Goal: Task Accomplishment & Management: Use online tool/utility

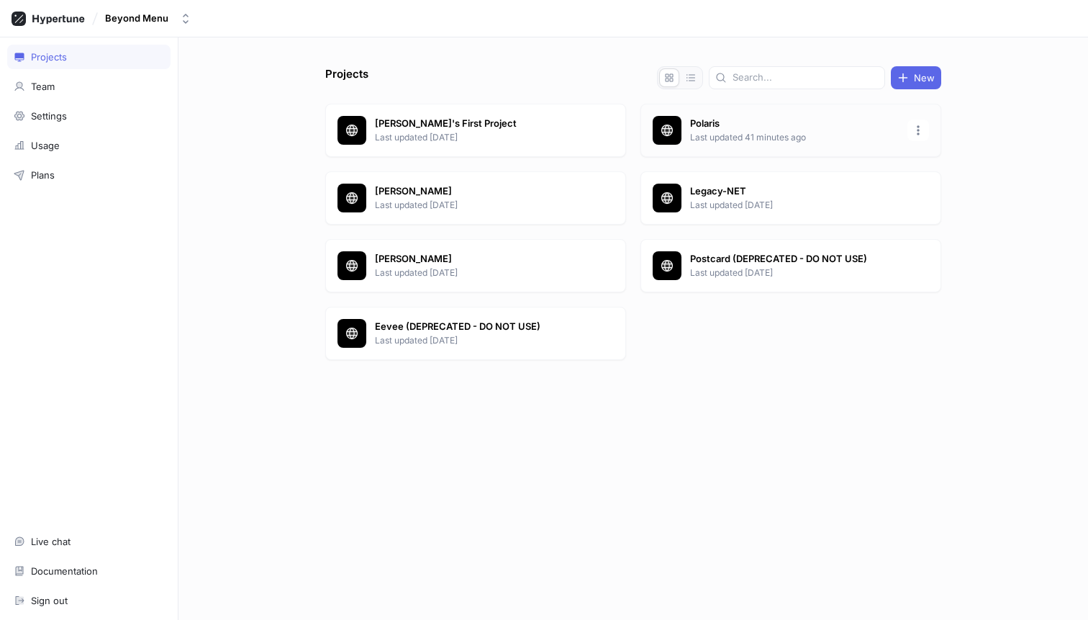
click at [736, 137] on p "Last updated 41 minutes ago" at bounding box center [794, 137] width 209 height 13
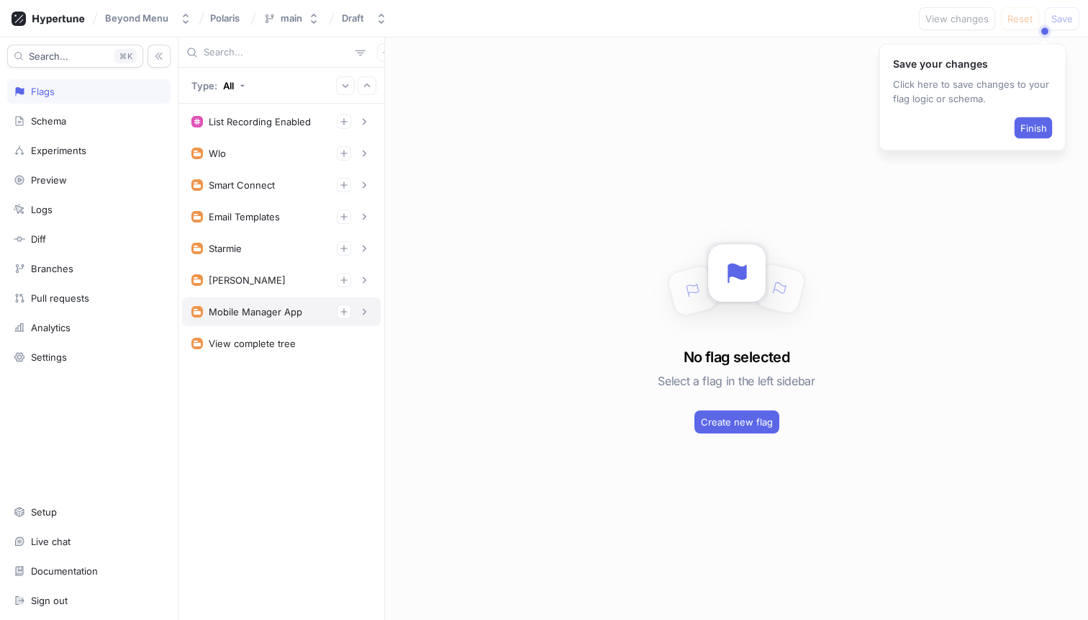
click at [245, 307] on div "Mobile Manager App" at bounding box center [256, 312] width 94 height 12
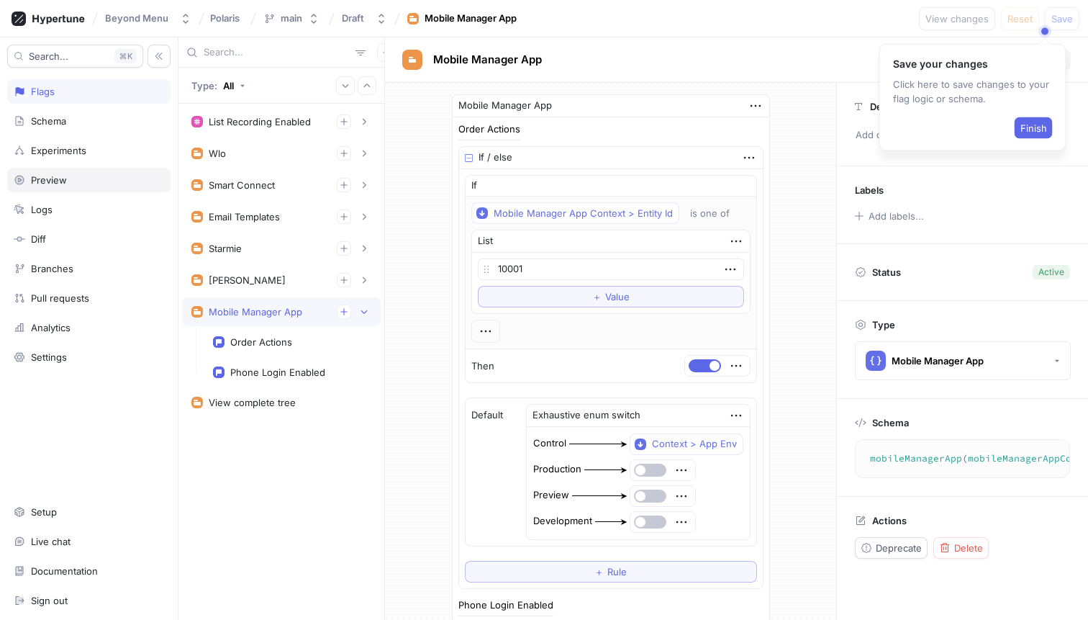
click at [60, 179] on div "Preview" at bounding box center [49, 180] width 36 height 12
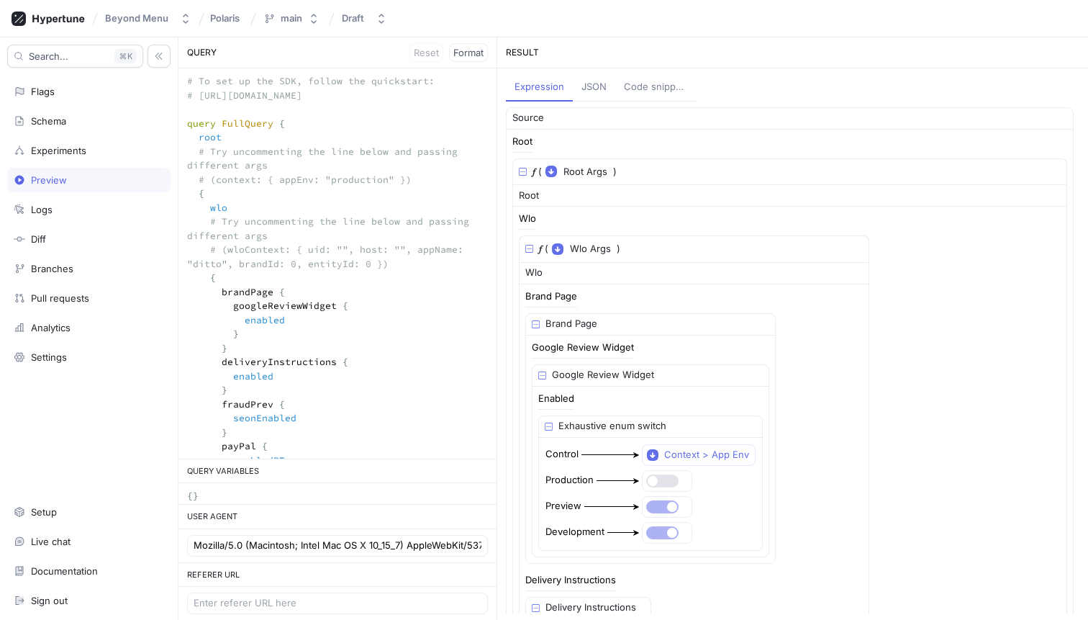
click at [140, 72] on div "Search... K Flags Schema Experiments Preview Logs Diff Branches Pull requests A…" at bounding box center [544, 328] width 1088 height 582
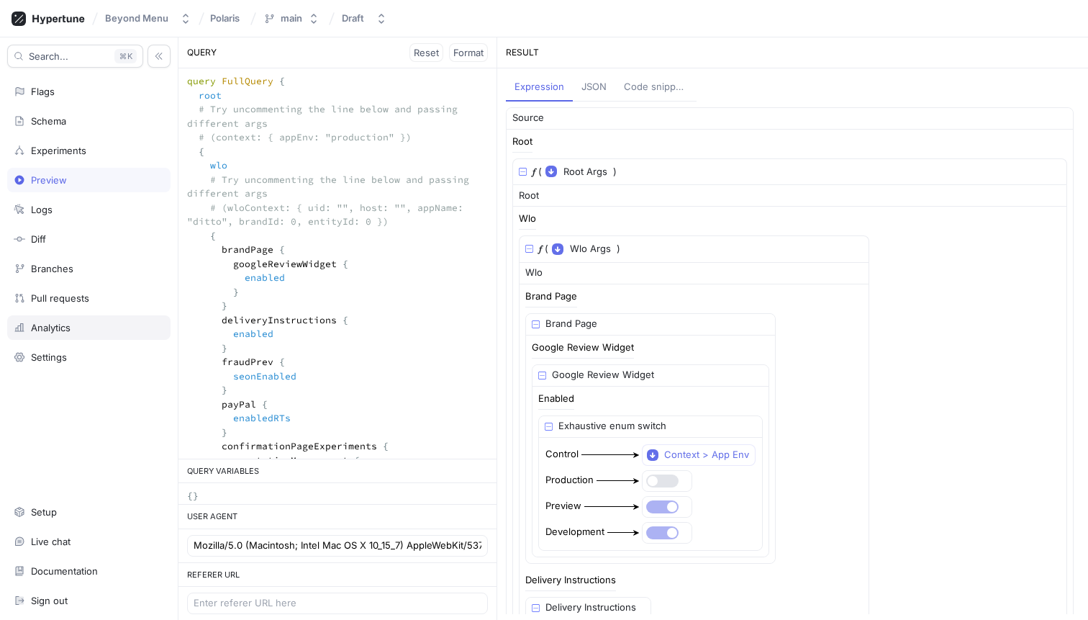
drag, startPoint x: 237, startPoint y: 276, endPoint x: 163, endPoint y: 320, distance: 86.2
click at [163, 320] on div "Search... K Flags Schema Experiments Preview Logs Diff Branches Pull requests A…" at bounding box center [544, 328] width 1088 height 582
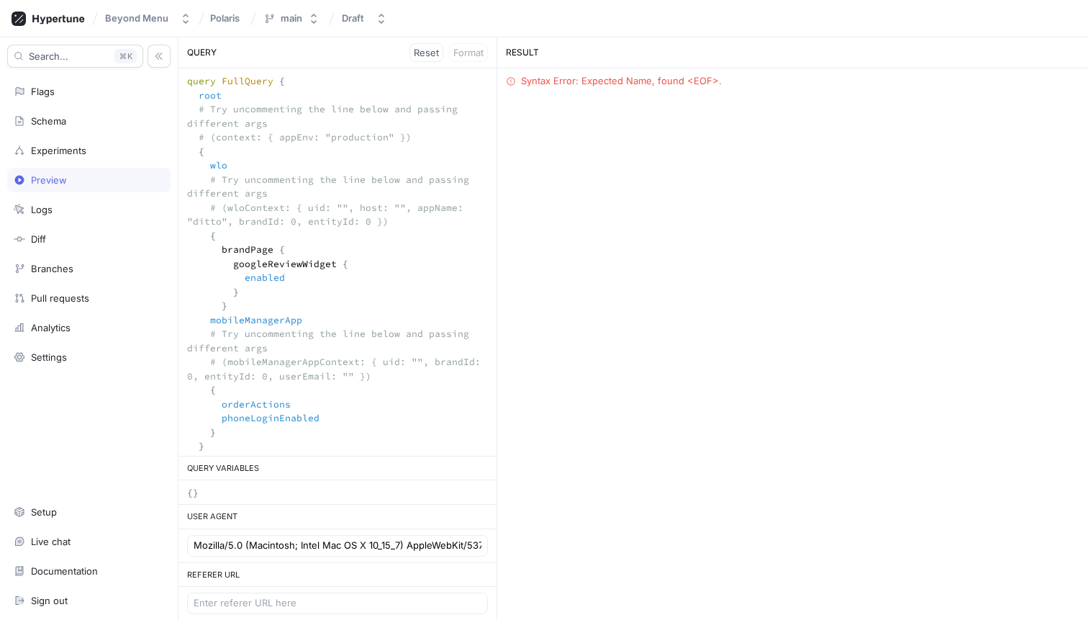
drag, startPoint x: 247, startPoint y: 307, endPoint x: 163, endPoint y: 173, distance: 157.8
click at [163, 173] on div "Search... K Flags Schema Experiments Preview Logs Diff Branches Pull requests A…" at bounding box center [544, 328] width 1088 height 582
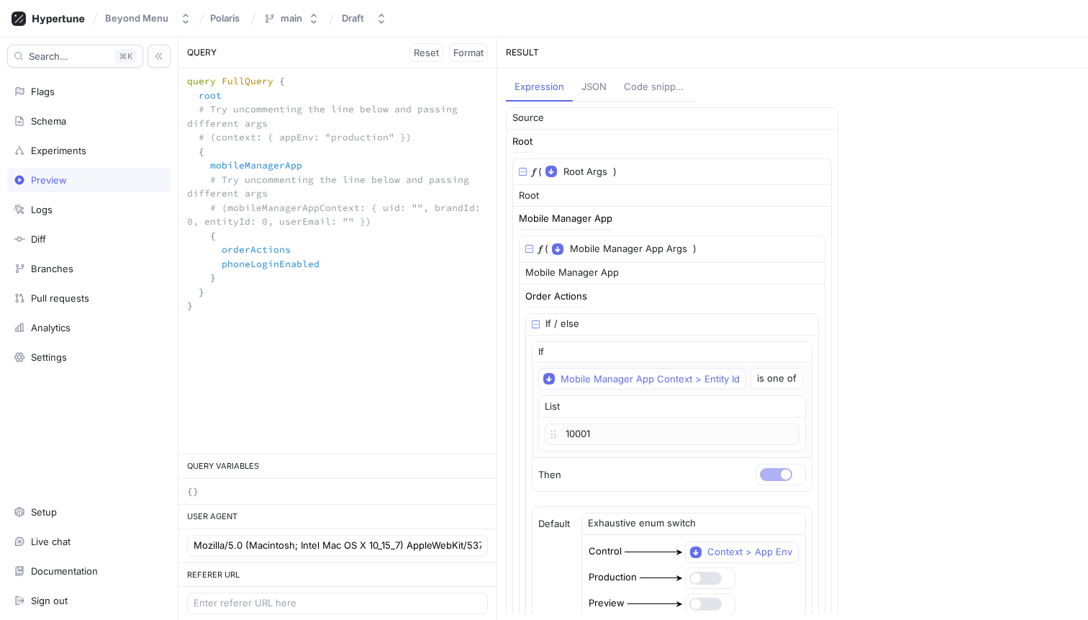
click at [253, 258] on textarea "query FullQuery { root # Try uncommenting the line below and passing different …" at bounding box center [337, 200] width 318 height 264
click at [272, 193] on textarea "query FullQuery { root # Try uncommenting the line below and passing different …" at bounding box center [337, 200] width 318 height 264
drag, startPoint x: 272, startPoint y: 193, endPoint x: 241, endPoint y: 191, distance: 31.0
click at [241, 191] on textarea "query FullQuery { root # Try uncommenting the line below and passing different …" at bounding box center [337, 200] width 318 height 264
click at [231, 191] on textarea "query FullQuery { root # Try uncommenting the line below and passing different …" at bounding box center [337, 200] width 318 height 264
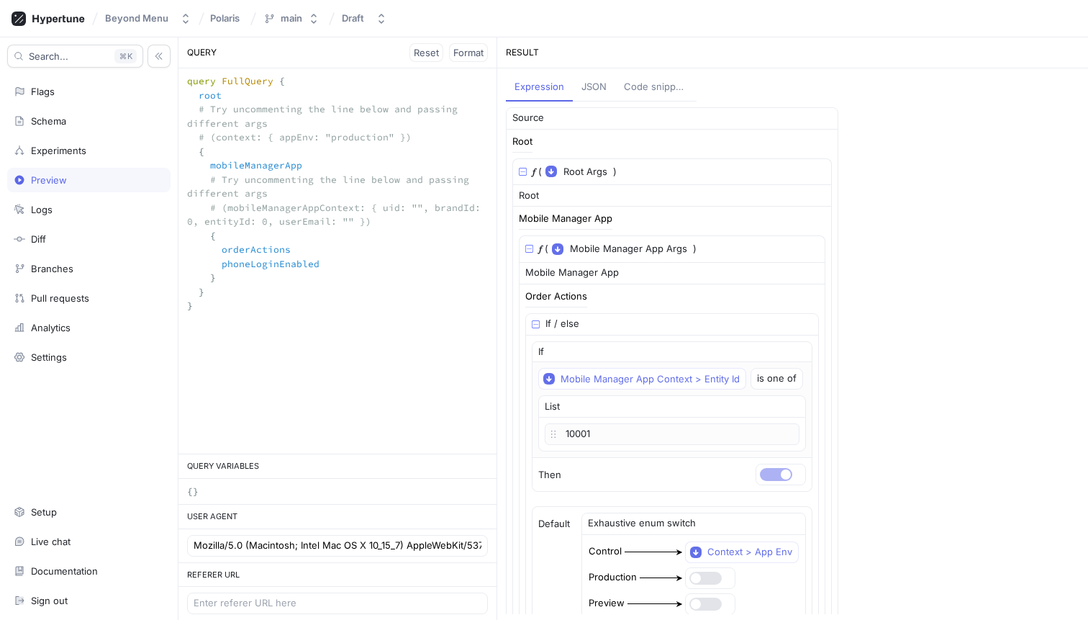
drag, startPoint x: 271, startPoint y: 191, endPoint x: 226, endPoint y: 186, distance: 45.6
click at [226, 186] on textarea "query FullQuery { root # Try uncommenting the line below and passing different …" at bounding box center [337, 200] width 318 height 264
click at [276, 196] on textarea "query FullQuery { root # Try uncommenting the line below and passing different …" at bounding box center [337, 200] width 318 height 264
drag, startPoint x: 276, startPoint y: 196, endPoint x: 185, endPoint y: 179, distance: 92.3
click at [184, 179] on textarea "query FullQuery { root # Try uncommenting the line below and passing different …" at bounding box center [337, 200] width 318 height 264
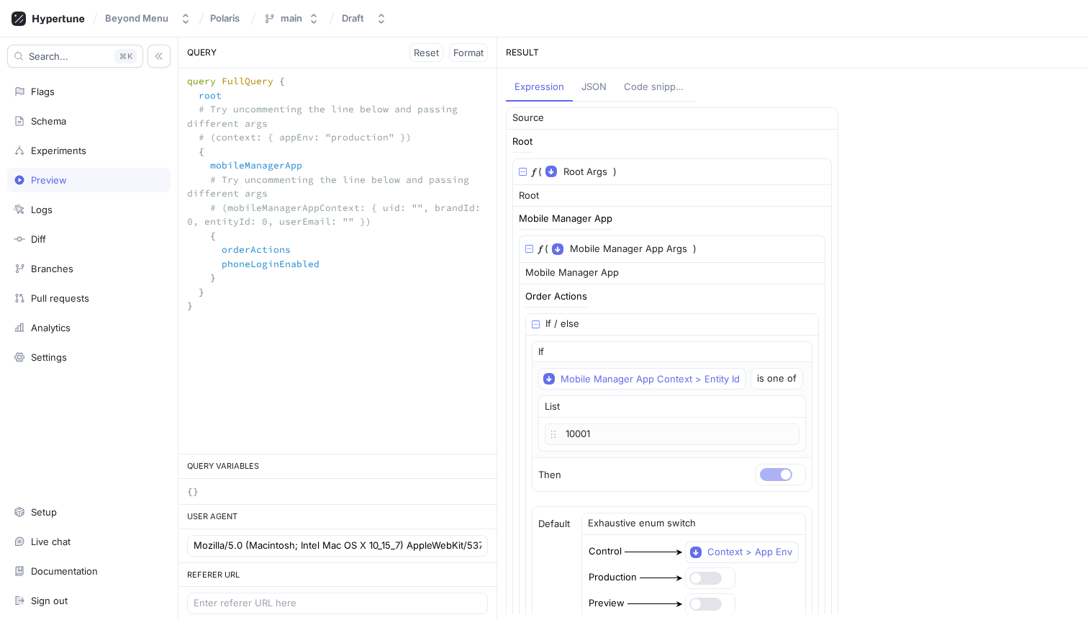
click at [216, 207] on textarea "query FullQuery { root # Try uncommenting the line below and passing different …" at bounding box center [337, 200] width 318 height 264
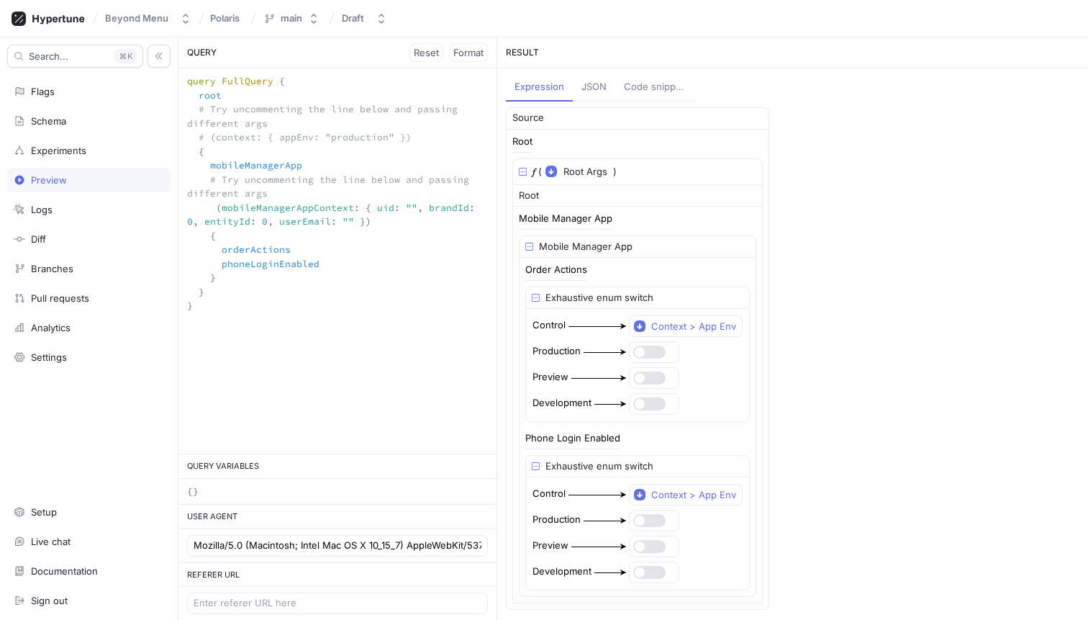
type textarea "query FullQuery { root # Try uncommenting the line below and passing different …"
click at [594, 86] on div "JSON" at bounding box center [594, 87] width 25 height 14
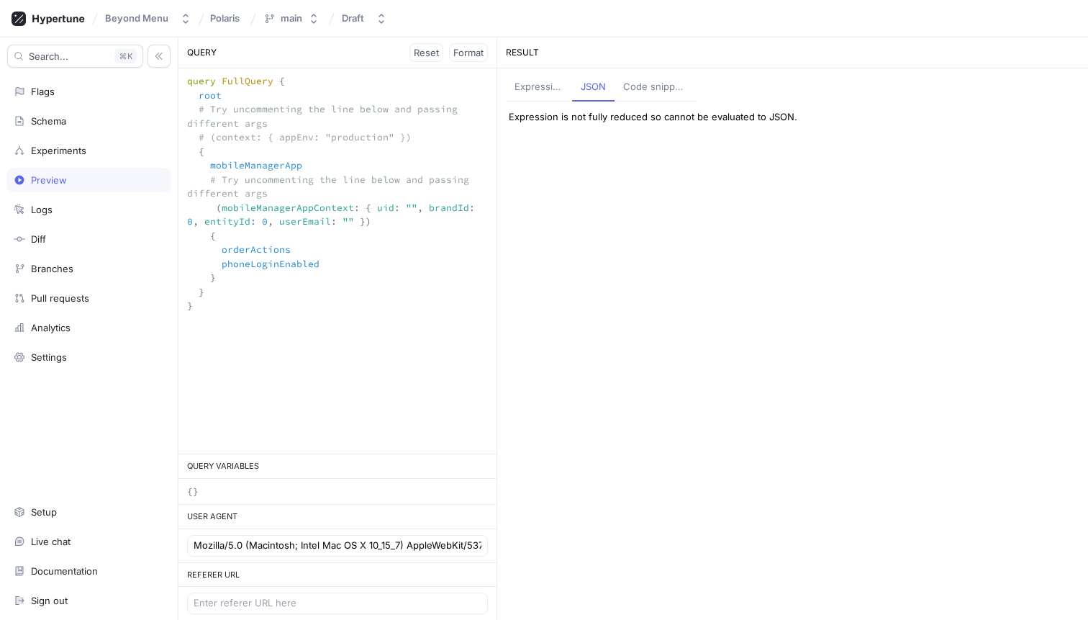
click at [242, 190] on textarea "query FullQuery { root # Try uncommenting the line below and passing different …" at bounding box center [337, 200] width 318 height 264
drag, startPoint x: 266, startPoint y: 191, endPoint x: 143, endPoint y: 176, distance: 124.1
click at [143, 176] on div "Search... K Flags Schema Experiments Preview Logs Diff Branches Pull requests A…" at bounding box center [544, 328] width 1088 height 582
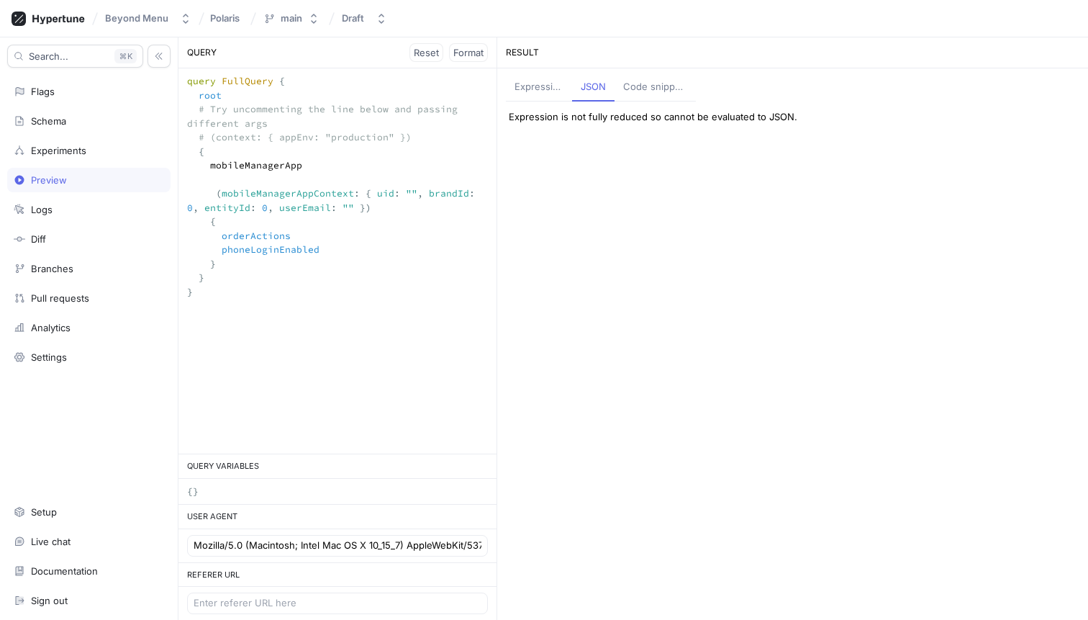
click at [243, 135] on textarea "query FullQuery { root # Try uncommenting the line below and passing different …" at bounding box center [337, 193] width 318 height 250
click at [202, 136] on textarea "query FullQuery { root # Try uncommenting the line below and passing different …" at bounding box center [337, 193] width 318 height 250
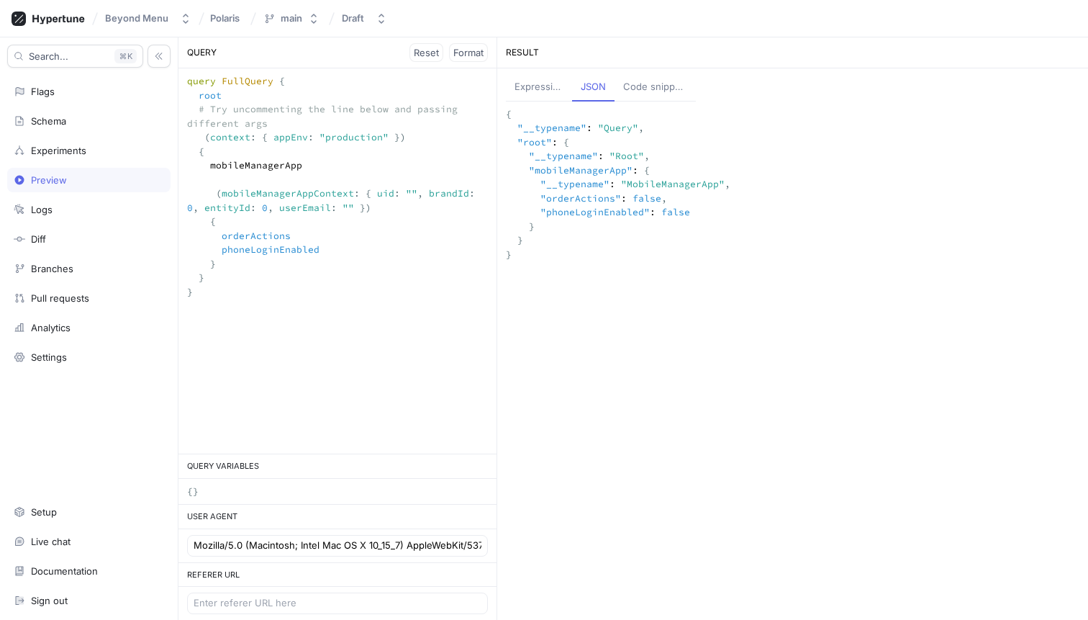
type textarea "query FullQuery { root # Try uncommenting the line below and passing different …"
click at [664, 88] on div "Code snippets" at bounding box center [655, 87] width 64 height 14
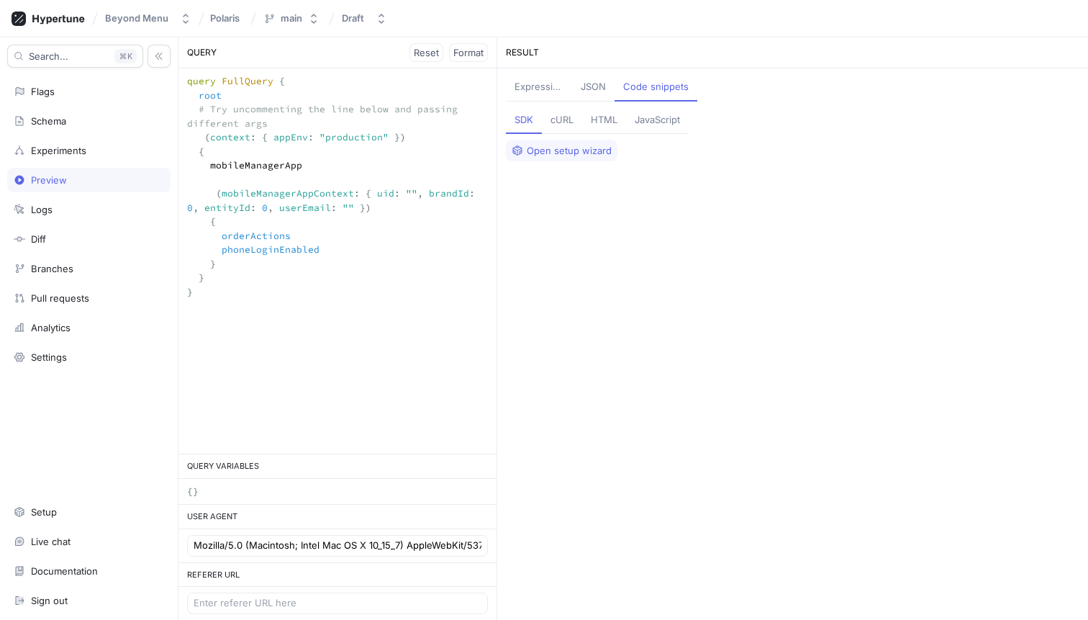
click at [594, 119] on div "HTML" at bounding box center [604, 120] width 27 height 14
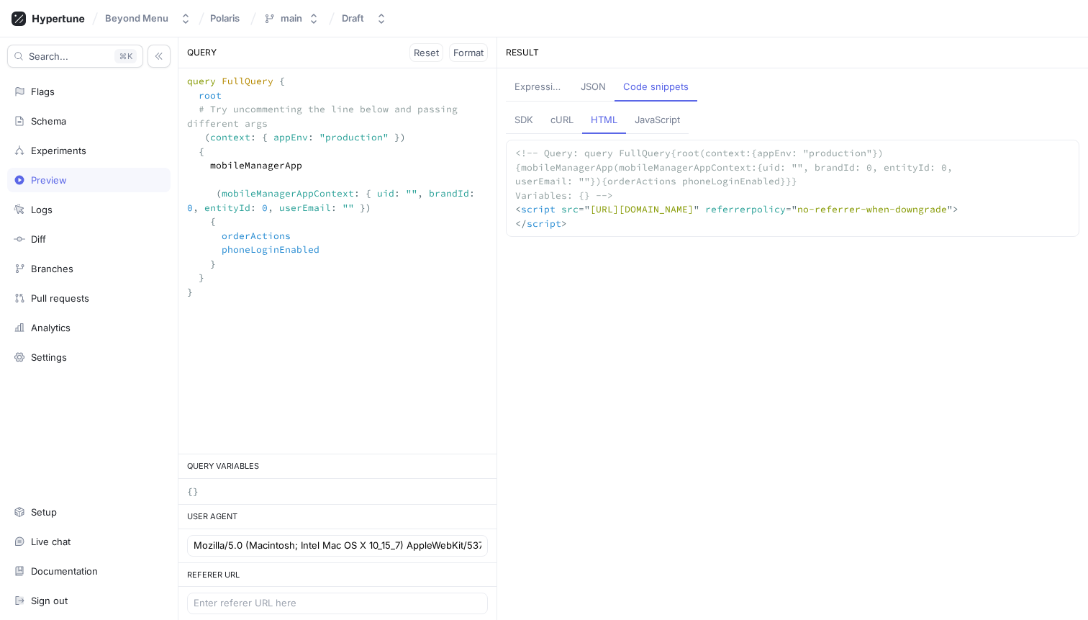
click at [568, 117] on div "cURL" at bounding box center [562, 120] width 23 height 14
type textarea "curl --location --request GET '[URL][DOMAIN_NAME]'"
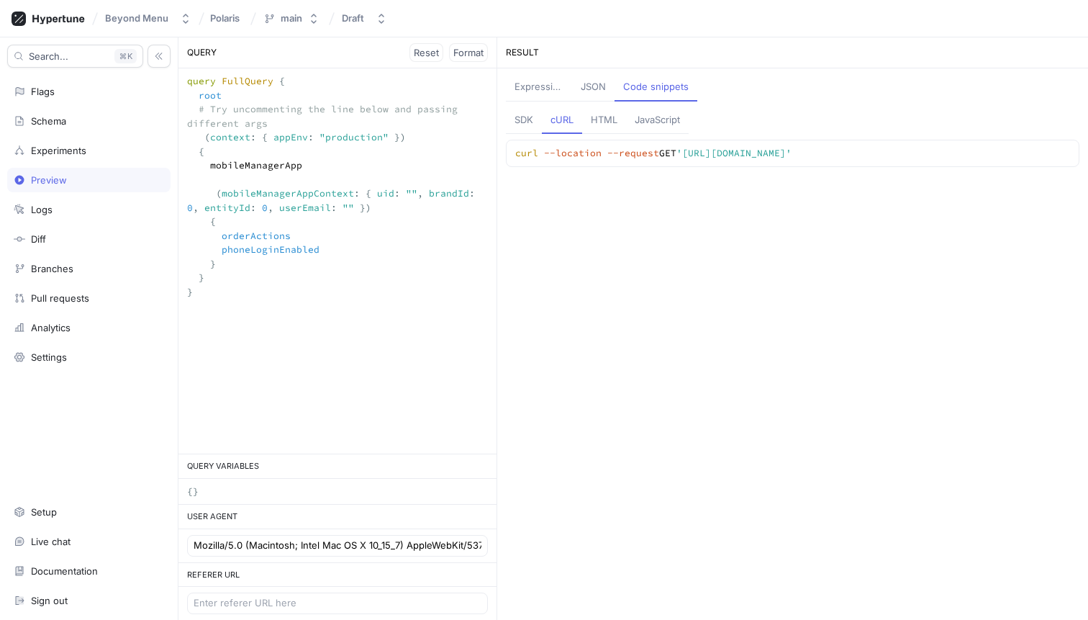
drag, startPoint x: 296, startPoint y: 125, endPoint x: 175, endPoint y: 114, distance: 121.4
click at [175, 114] on div "Search... K Flags Schema Experiments Preview Logs Diff Branches Pull requests A…" at bounding box center [544, 328] width 1088 height 582
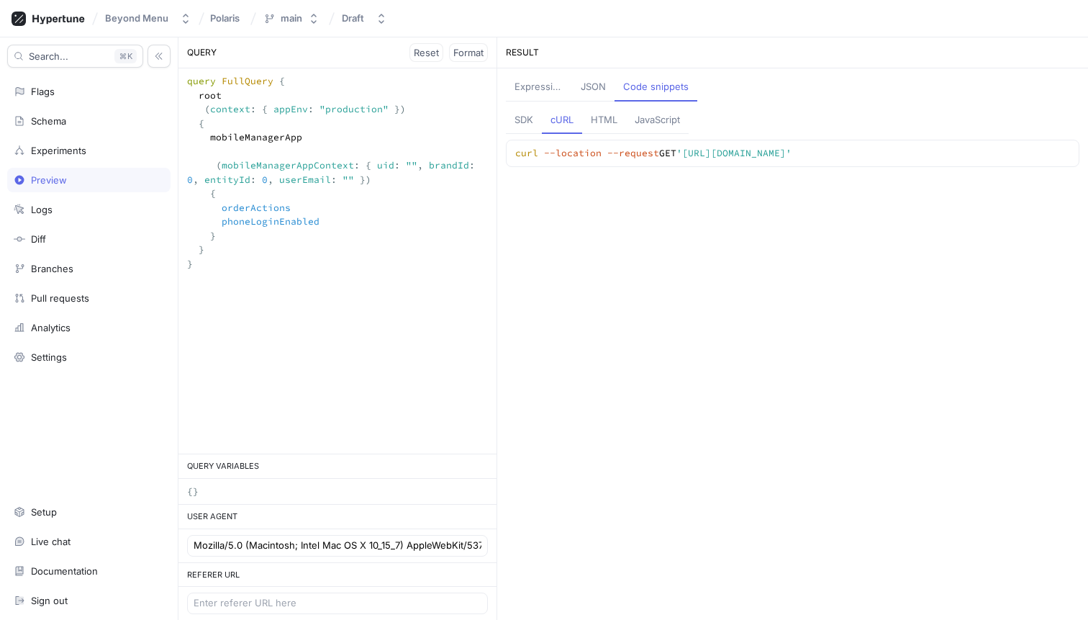
click at [229, 145] on textarea "query FullQuery { root (context: { appEnv: "production" }) { mobileManagerApp (…" at bounding box center [337, 179] width 318 height 222
type textarea "query FullQuery { root (context: { appEnv: "production" }) { mobileManagerApp (…"
click at [535, 83] on div "Expression" at bounding box center [539, 87] width 48 height 14
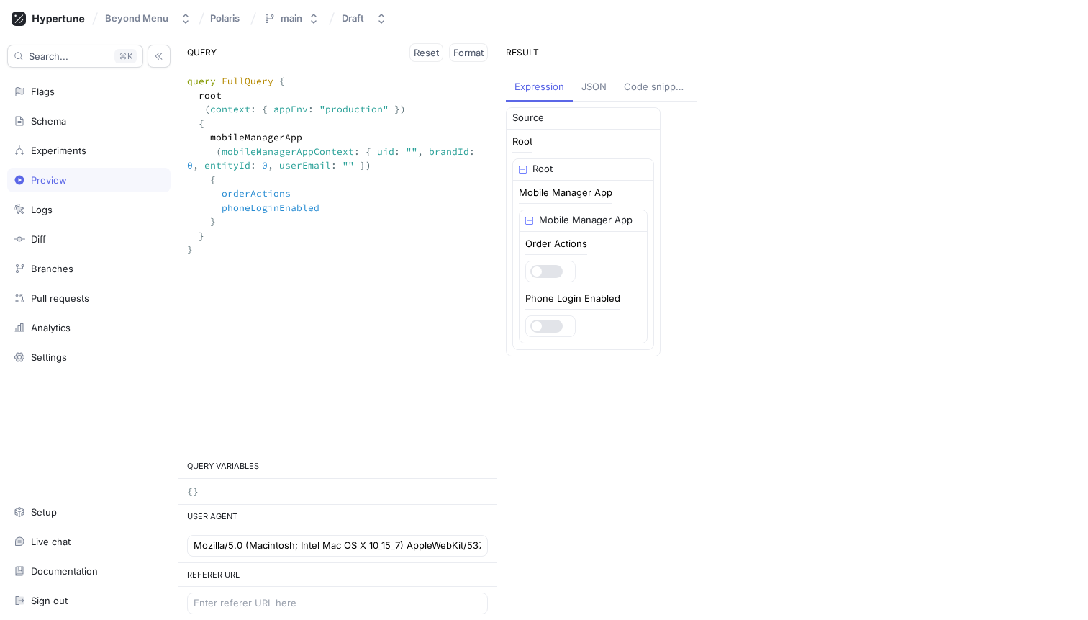
click at [296, 194] on textarea "query FullQuery { root (context: { appEnv: "production" }) { mobileManagerApp (…" at bounding box center [337, 172] width 318 height 208
click at [288, 194] on textarea "query FullQuery { root (context: { appEnv: "production" }) { mobileManagerApp (…" at bounding box center [337, 172] width 318 height 208
click at [74, 116] on div "Schema" at bounding box center [89, 121] width 150 height 12
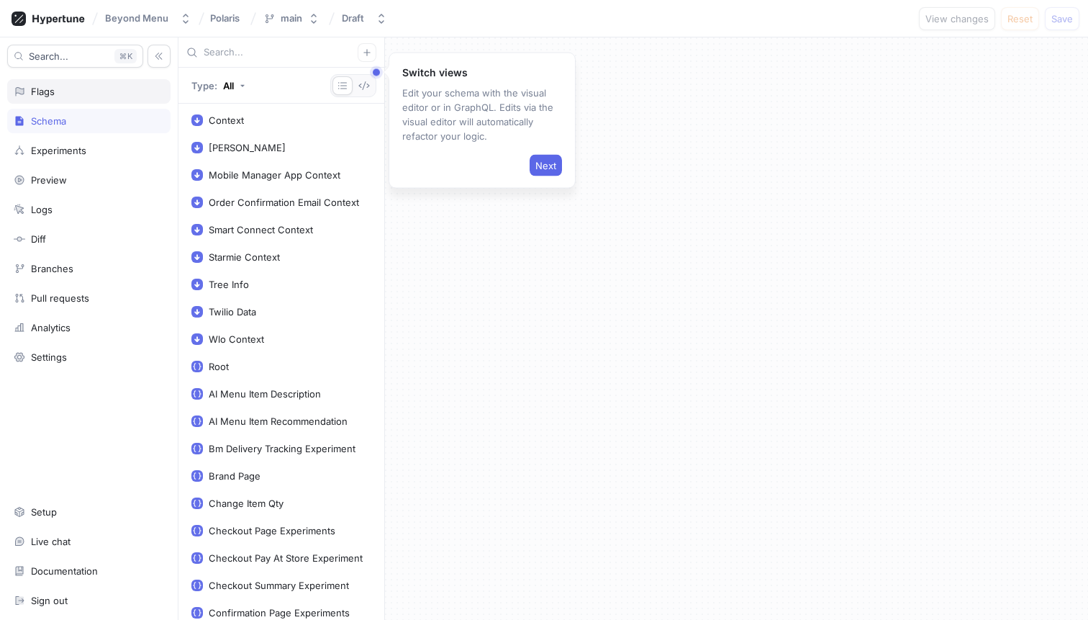
click at [34, 87] on div "Flags" at bounding box center [43, 92] width 24 height 12
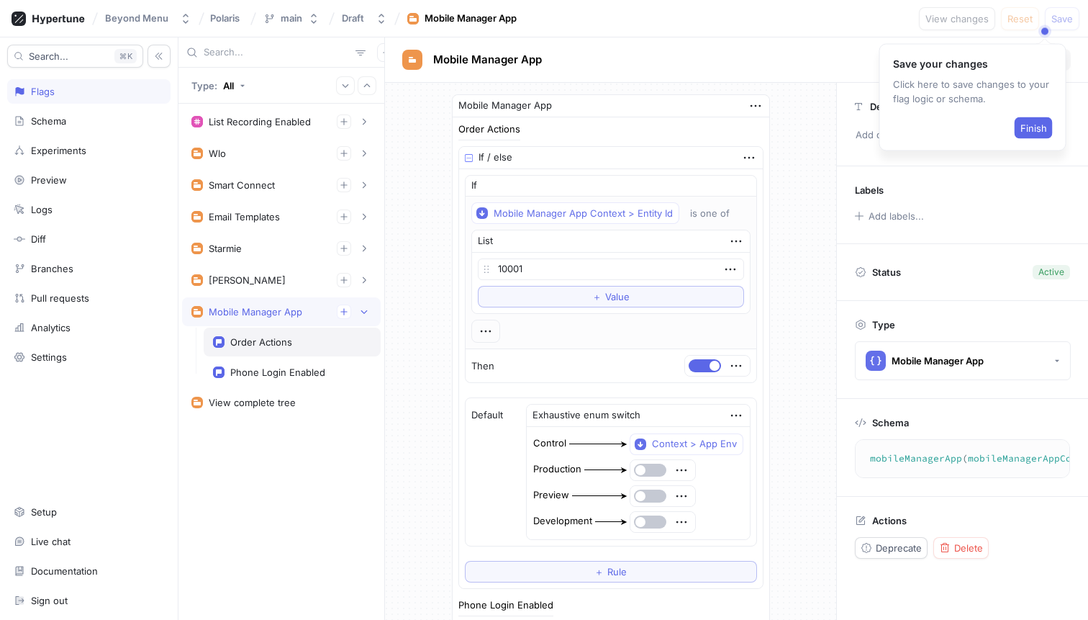
click at [246, 348] on div "Order Actions" at bounding box center [292, 341] width 177 height 29
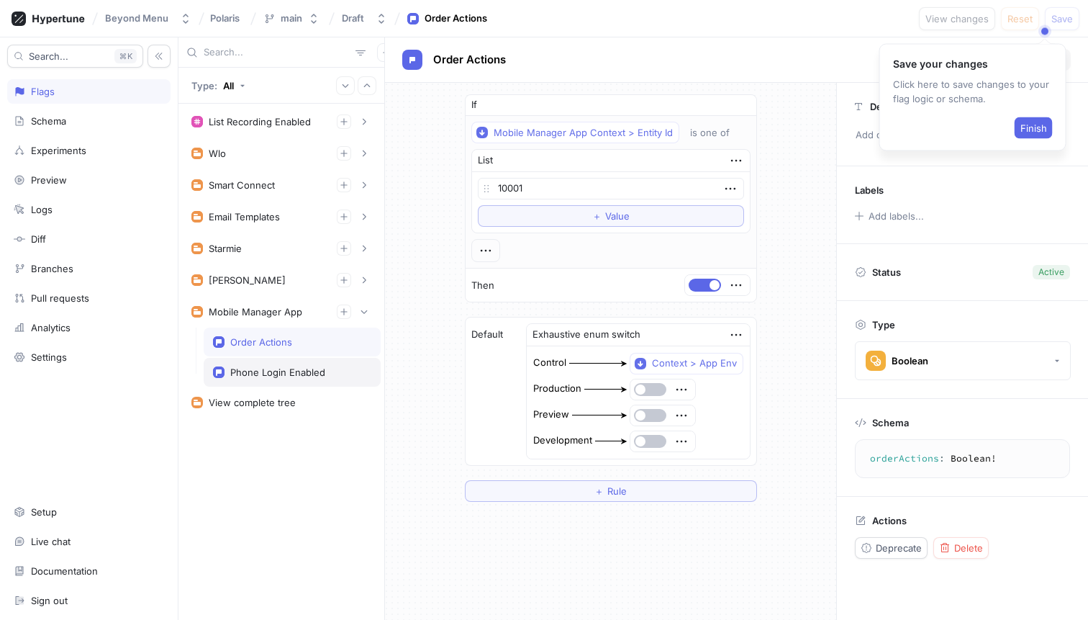
click at [279, 370] on div "Phone Login Enabled" at bounding box center [277, 372] width 95 height 12
click at [695, 132] on div "is one of" at bounding box center [710, 133] width 40 height 12
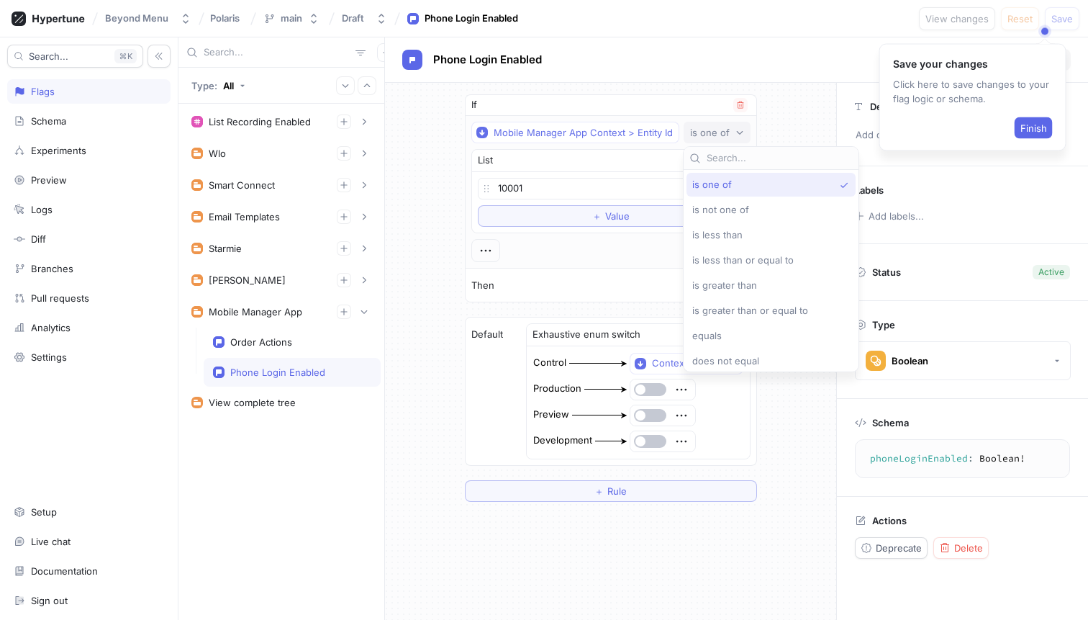
click at [695, 132] on div "is one of" at bounding box center [710, 133] width 40 height 12
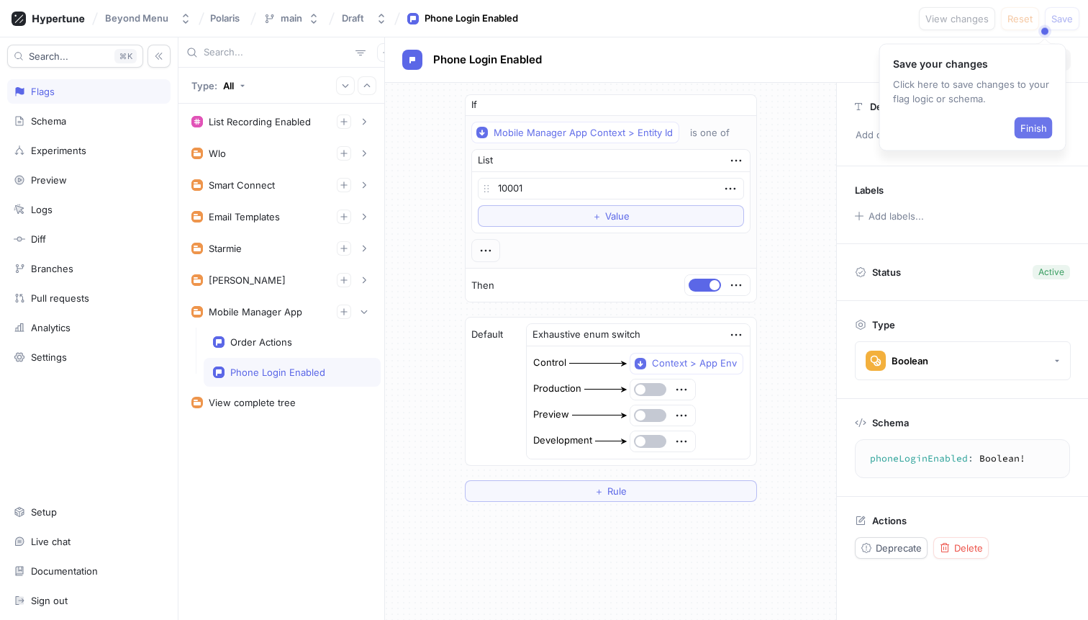
click at [1029, 125] on span "Finish" at bounding box center [1034, 128] width 27 height 9
click at [742, 104] on button "button" at bounding box center [740, 105] width 14 height 14
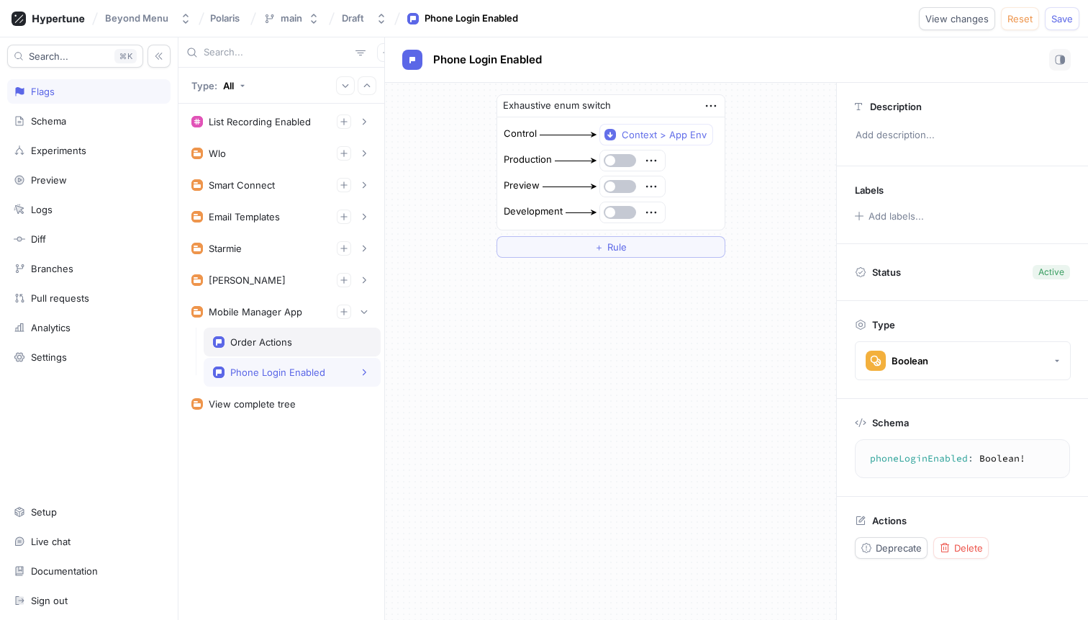
click at [295, 346] on div "Order Actions" at bounding box center [292, 342] width 158 height 12
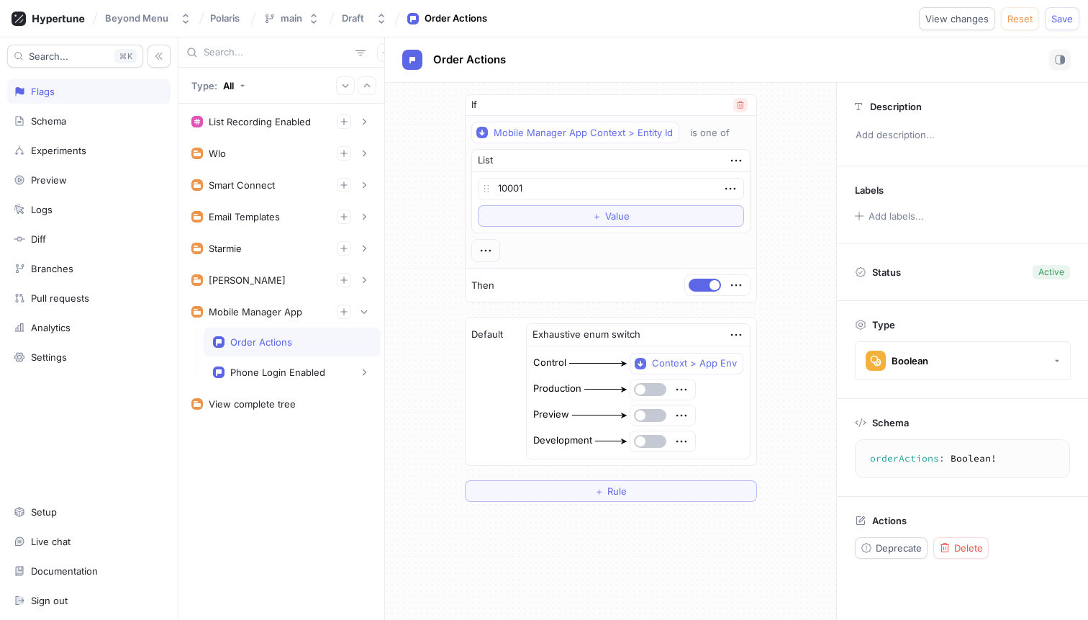
click at [743, 102] on button "button" at bounding box center [740, 105] width 14 height 14
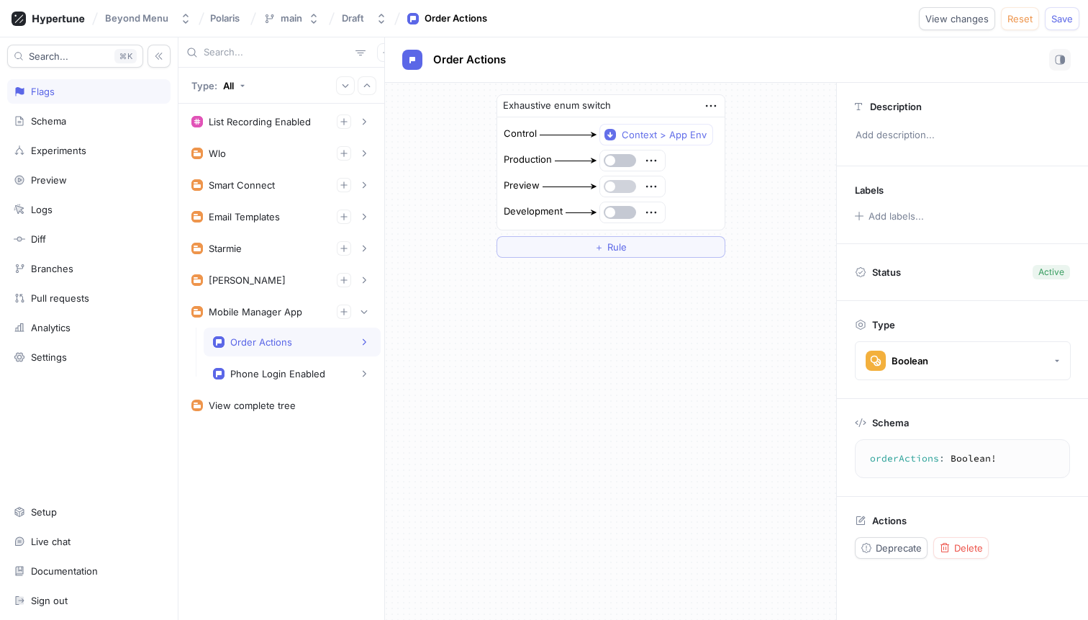
click at [614, 184] on span "button" at bounding box center [610, 186] width 10 height 10
click at [614, 212] on span "button" at bounding box center [610, 212] width 10 height 10
click at [612, 159] on span "button" at bounding box center [610, 160] width 10 height 10
click at [625, 161] on span "button" at bounding box center [630, 160] width 10 height 10
click at [268, 365] on div "Phone Login Enabled" at bounding box center [292, 373] width 177 height 29
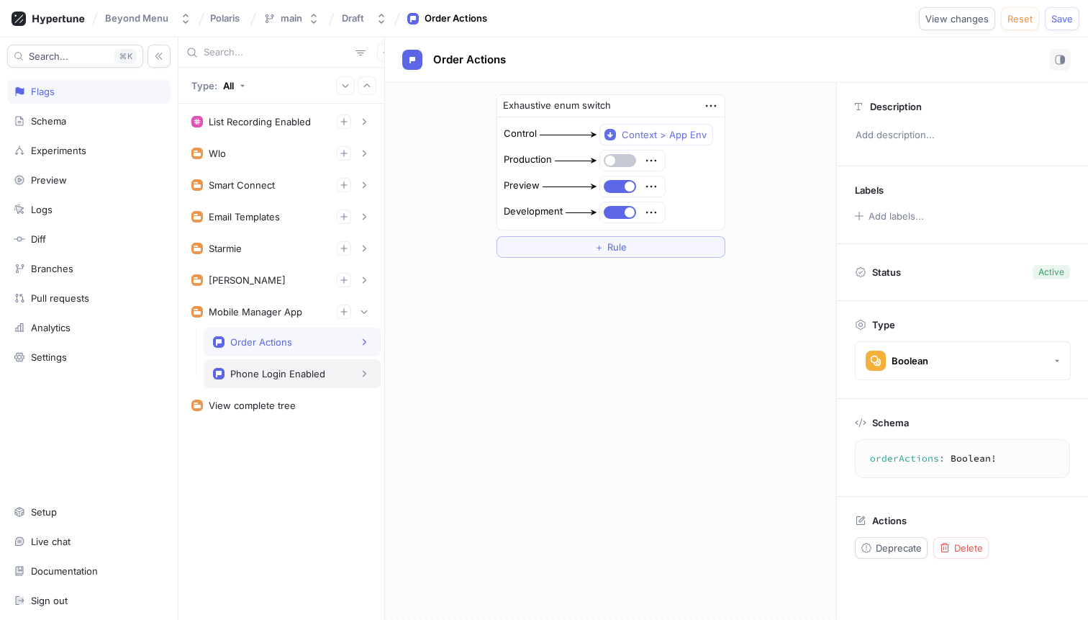
type textarea "phoneLoginEnabled: Boolean!"
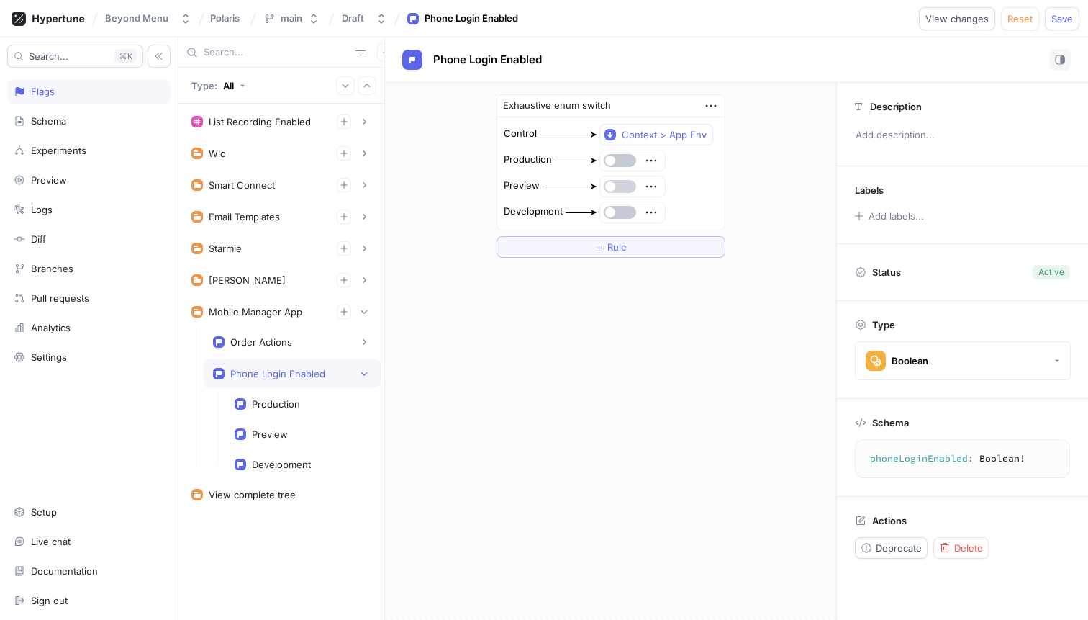
click at [615, 185] on button "button" at bounding box center [620, 186] width 32 height 13
click at [614, 220] on div at bounding box center [632, 212] width 65 height 20
click at [615, 208] on button "button" at bounding box center [620, 212] width 32 height 13
click at [1068, 20] on span "Save" at bounding box center [1062, 18] width 22 height 9
click at [80, 171] on div "Preview" at bounding box center [88, 180] width 163 height 24
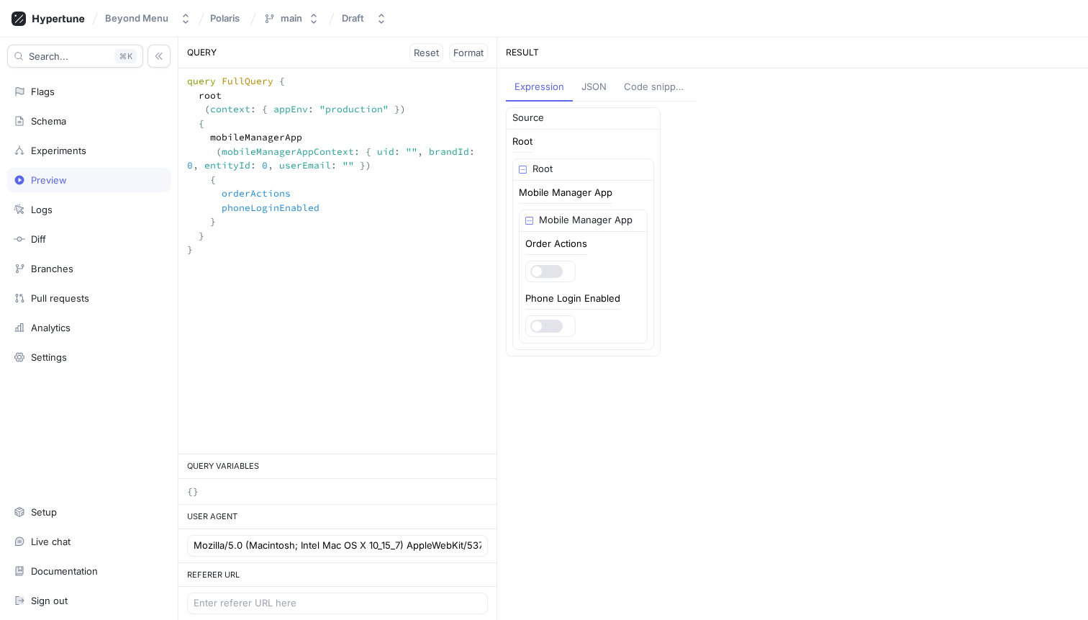
click at [318, 220] on textarea "query FullQuery { root (context: { appEnv: "production" }) { mobileManagerApp (…" at bounding box center [337, 172] width 318 height 208
click at [484, 53] on span "Format" at bounding box center [468, 52] width 30 height 9
type textarea "query FullQuery { root(context: { appEnv: "production" }) { mobileManagerApp(mo…"
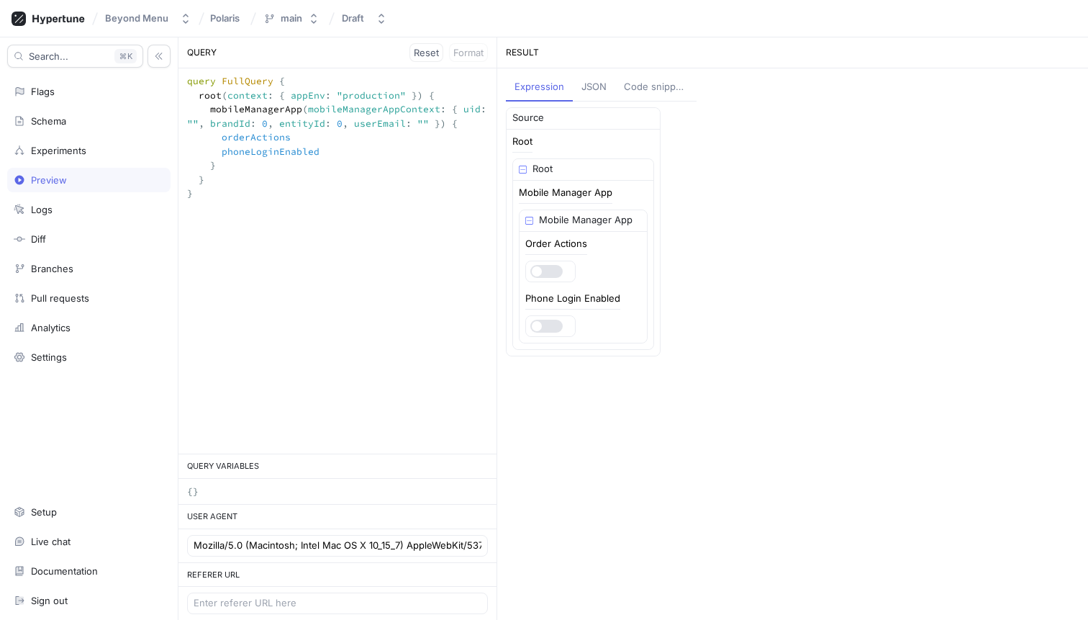
click at [317, 179] on textarea "query FullQuery { root(context: { appEnv: "production" }) { mobileManagerApp(mo…" at bounding box center [337, 151] width 318 height 166
click at [253, 235] on div "query FullQuery { root ( context : { appEnv : "production" } ) { mobileManagerA…" at bounding box center [337, 260] width 318 height 385
drag, startPoint x: 227, startPoint y: 202, endPoint x: 181, endPoint y: 83, distance: 127.4
click at [181, 83] on textarea "query FullQuery { root(context: { appEnv: "production" }) { mobileManagerApp(mo…" at bounding box center [337, 151] width 318 height 166
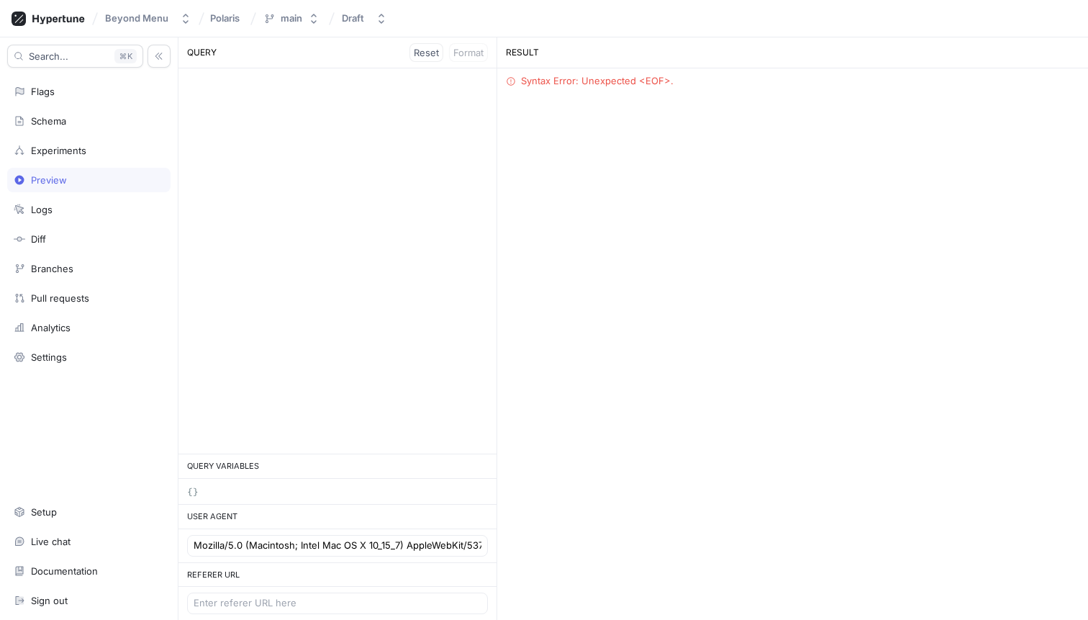
paste textarea "query FullQuery { root(context: { appEnv: "production" }) { mobileManagerApp(mo…"
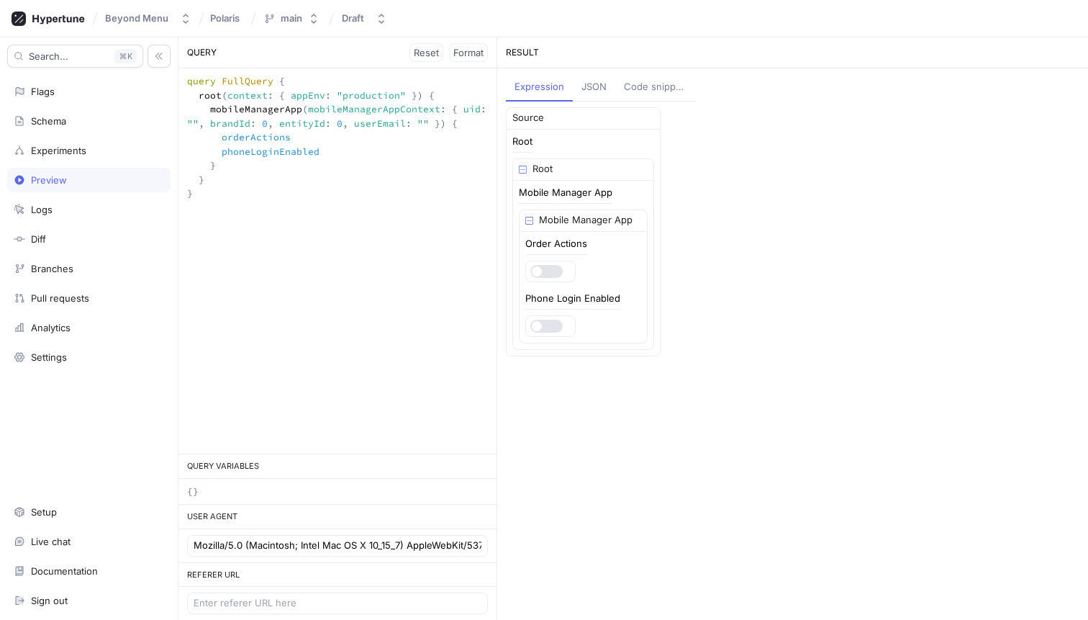
click at [369, 90] on textarea "query FullQuery { root(context: { appEnv: "production" }) { mobileManagerApp(mo…" at bounding box center [337, 144] width 318 height 152
type textarea "query FullQuery { root(context: { appEnv: "preview" }) { mobileManagerApp(mobil…"
click at [645, 86] on div "Code snippets" at bounding box center [656, 87] width 64 height 14
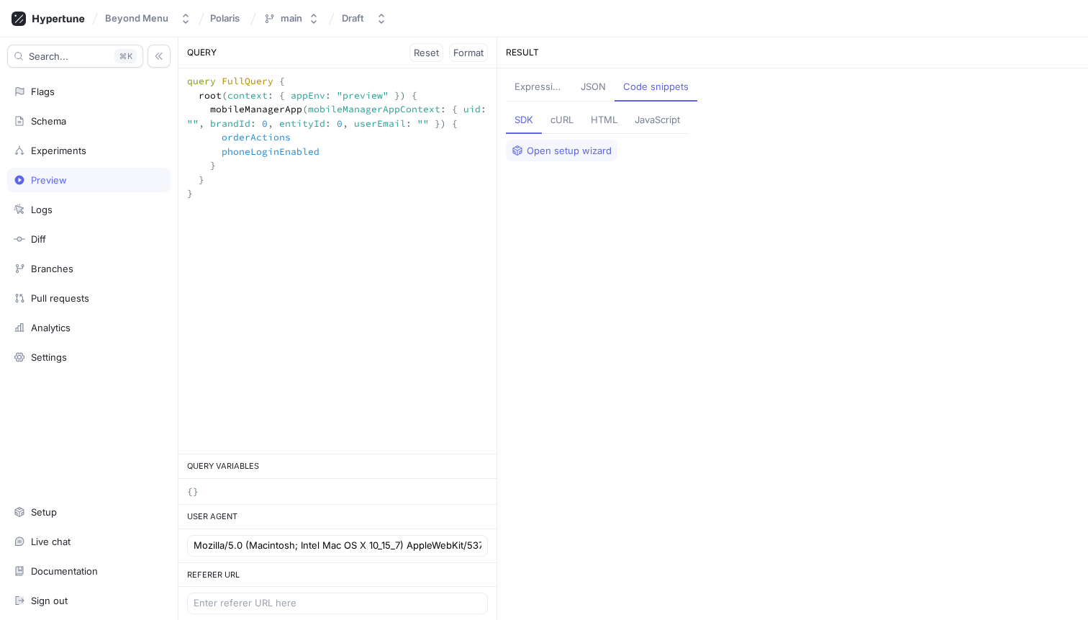
click at [561, 121] on div "cURL" at bounding box center [562, 120] width 23 height 14
drag, startPoint x: 864, startPoint y: 223, endPoint x: 689, endPoint y: 161, distance: 184.8
click at [689, 161] on textarea "curl --location --request GET 'https://edge.hypertune.com/graphql?token=U2FsdGV…" at bounding box center [741, 153] width 468 height 26
click at [712, 166] on textarea "curl --location --request GET 'https://edge.hypertune.com/graphql?token=U2FsdGV…" at bounding box center [741, 153] width 468 height 26
click at [547, 94] on div "Expression" at bounding box center [539, 87] width 48 height 15
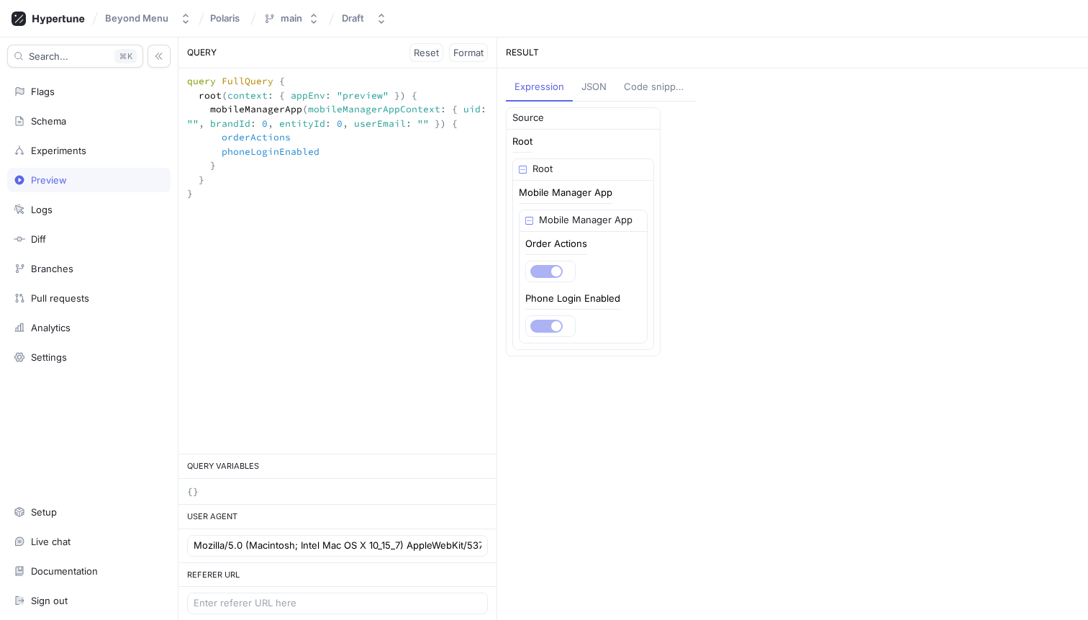
click at [584, 91] on div "JSON" at bounding box center [594, 87] width 25 height 14
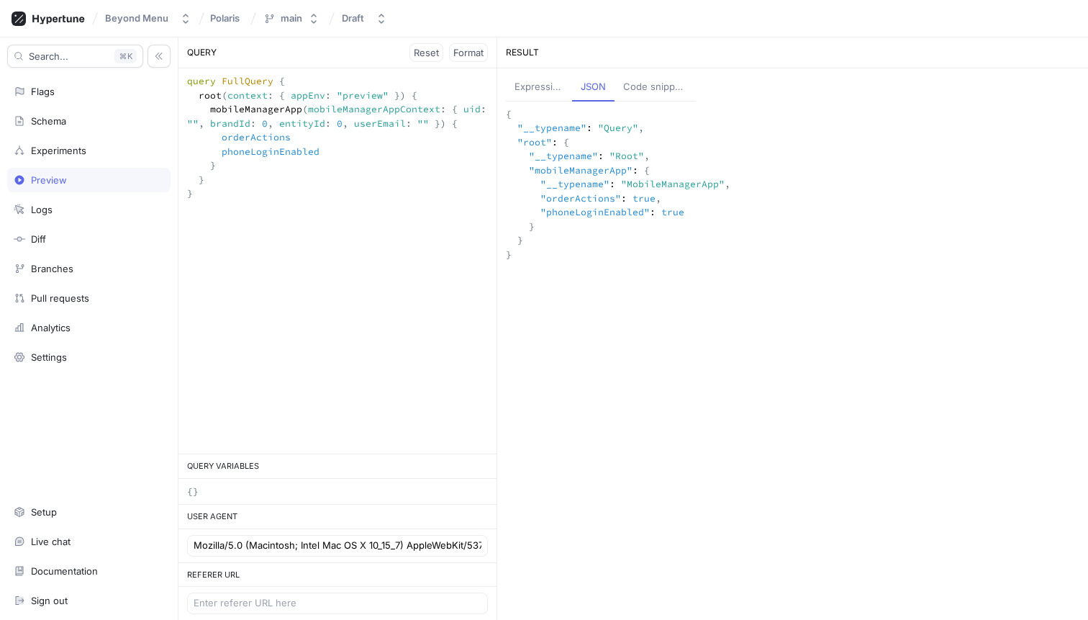
click at [640, 89] on div "Code snippets" at bounding box center [655, 87] width 64 height 14
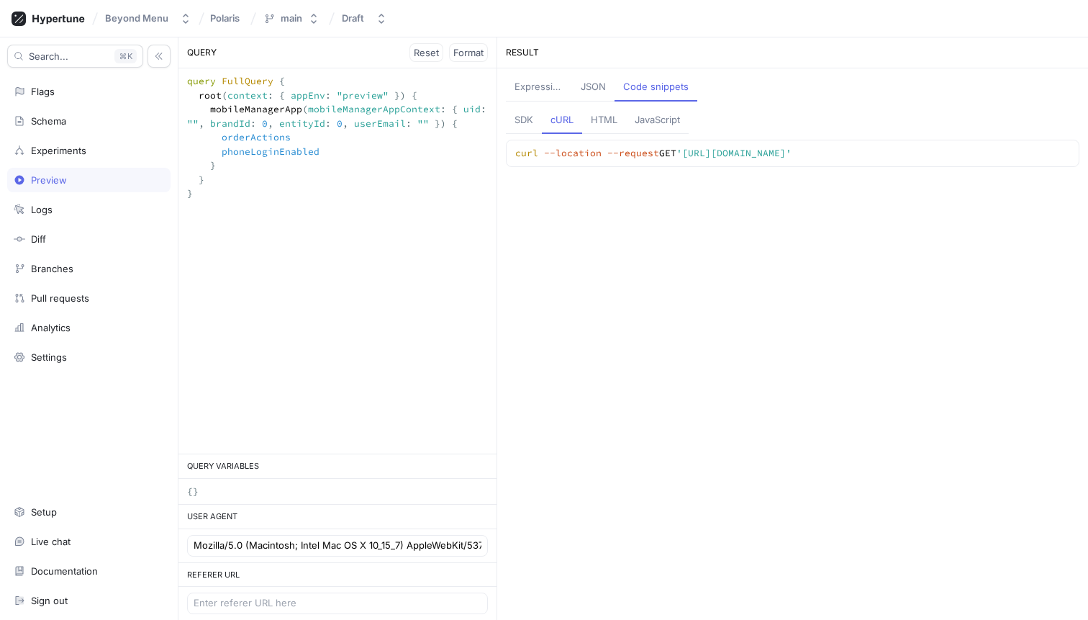
click at [613, 114] on div "HTML" at bounding box center [604, 120] width 27 height 14
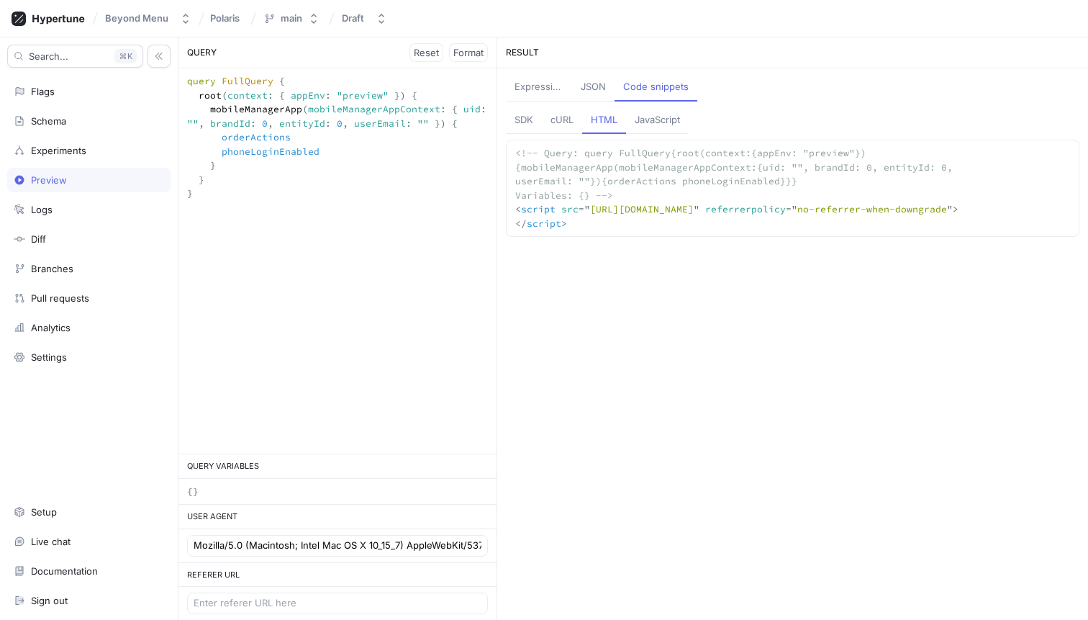
click at [646, 113] on div "JavaScript" at bounding box center [657, 120] width 45 height 14
type textarea "/* * @param {Object} variables - e.g. {} * @returns {Promise<Object>} */ functi…"
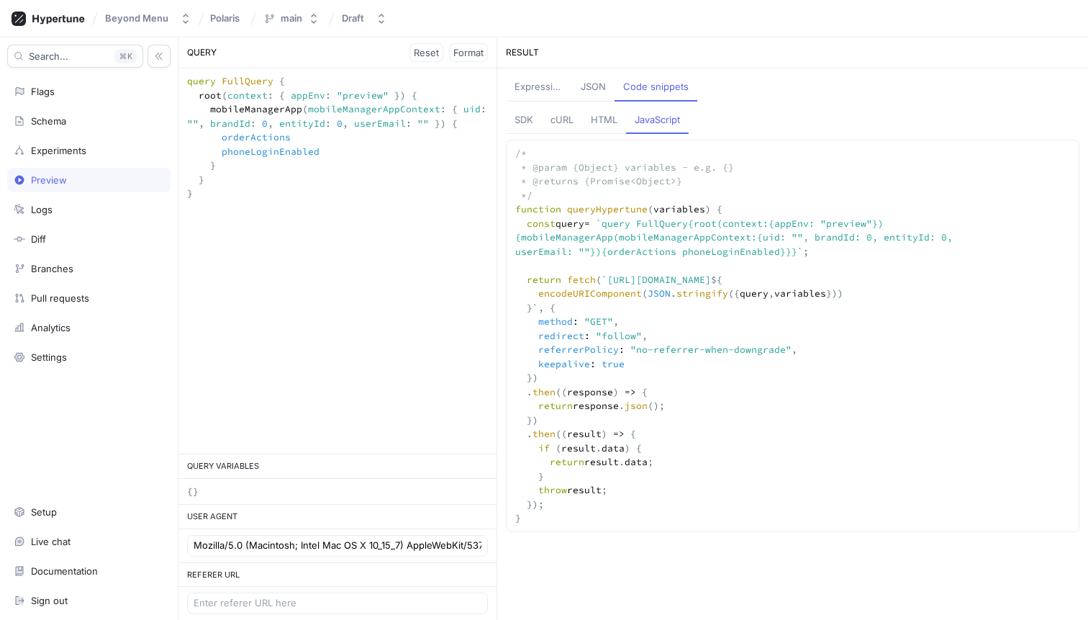
click at [526, 119] on div "SDK" at bounding box center [524, 120] width 19 height 14
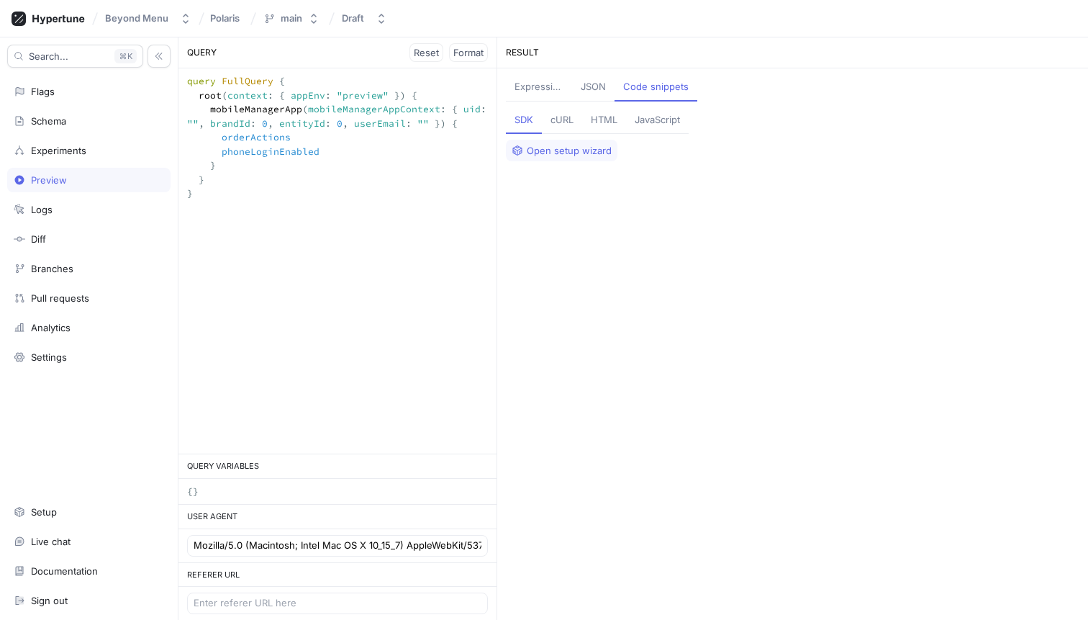
click at [583, 85] on div "JSON" at bounding box center [593, 87] width 25 height 14
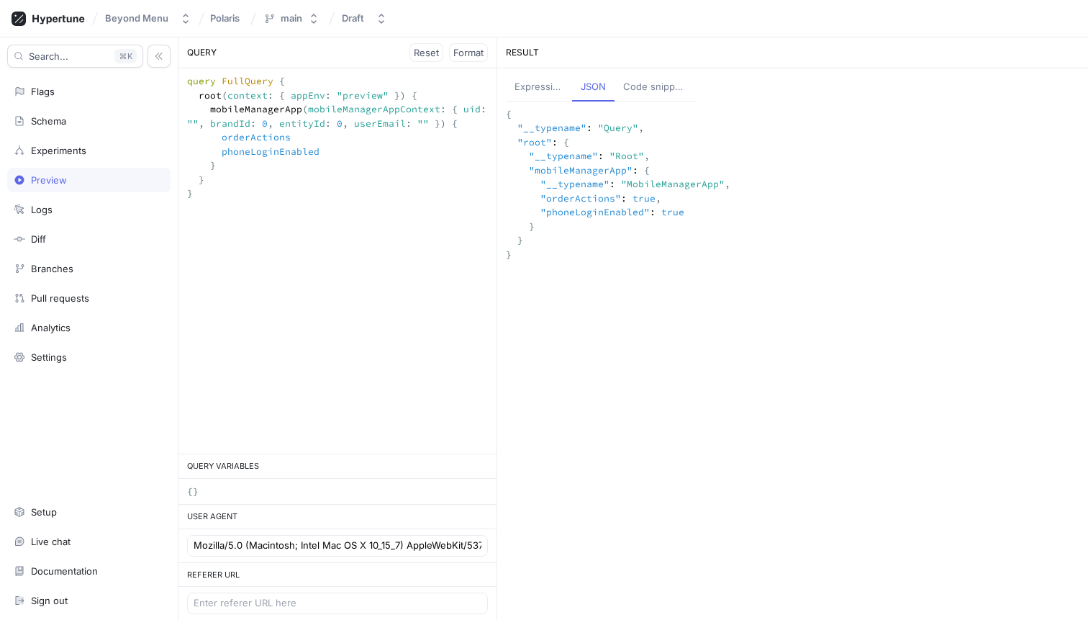
click at [642, 88] on div "Code snippets" at bounding box center [655, 87] width 64 height 14
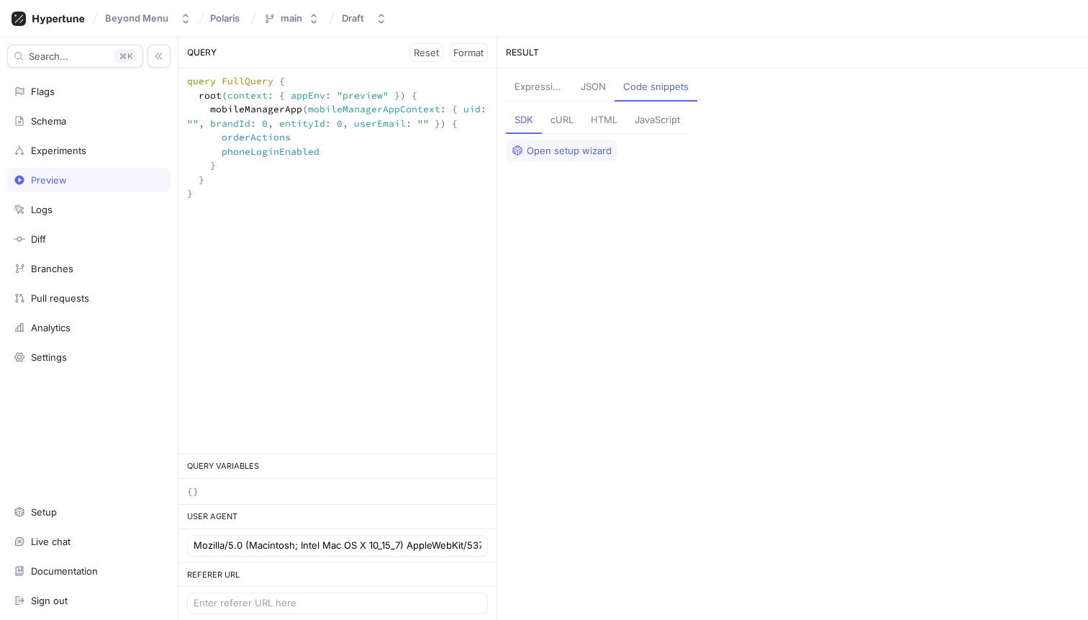
click at [565, 119] on div "cURL" at bounding box center [562, 120] width 23 height 14
drag, startPoint x: 550, startPoint y: 165, endPoint x: 843, endPoint y: 170, distance: 293.7
click at [843, 166] on textarea "curl --location --request GET 'https://edge.hypertune.com/graphql?token=U2FsdGV…" at bounding box center [741, 153] width 468 height 26
click at [846, 166] on textarea "curl --location --request GET 'https://edge.hypertune.com/graphql?token=U2FsdGV…" at bounding box center [741, 153] width 468 height 26
drag, startPoint x: 843, startPoint y: 171, endPoint x: 648, endPoint y: 169, distance: 195.8
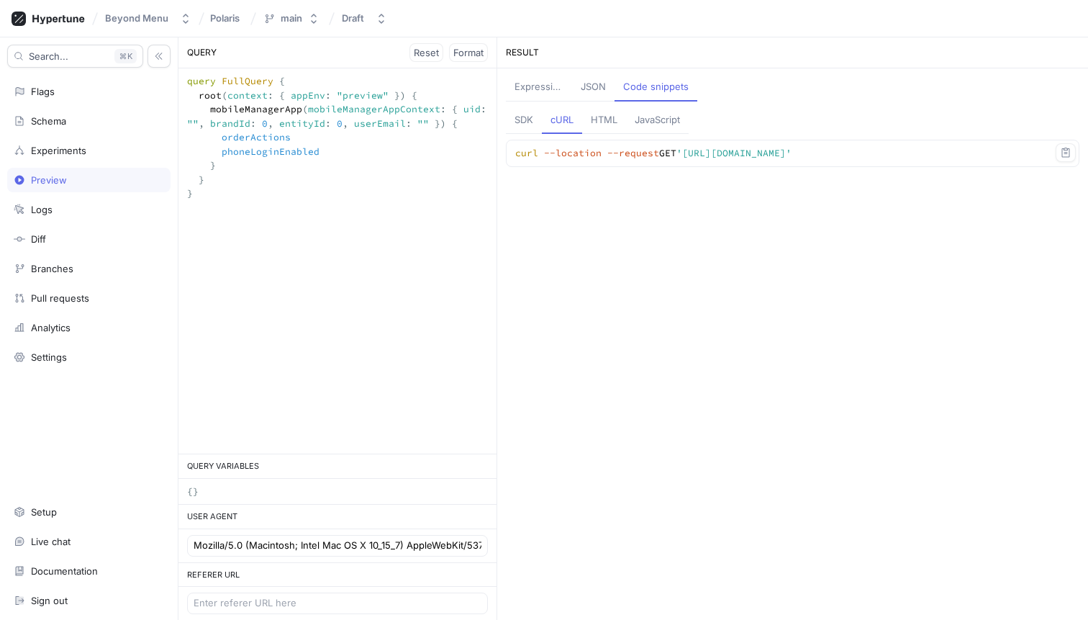
click at [651, 166] on textarea "curl --location --request GET 'https://edge.hypertune.com/graphql?token=U2FsdGV…" at bounding box center [741, 153] width 468 height 26
click at [659, 166] on textarea "curl --location --request GET 'https://edge.hypertune.com/graphql?token=U2FsdGV…" at bounding box center [741, 153] width 468 height 26
drag, startPoint x: 549, startPoint y: 168, endPoint x: 826, endPoint y: 171, distance: 276.4
click at [826, 166] on textarea "curl --location --request GET 'https://edge.hypertune.com/graphql?token=U2FsdGV…" at bounding box center [741, 153] width 468 height 26
